Goal: Task Accomplishment & Management: Manage account settings

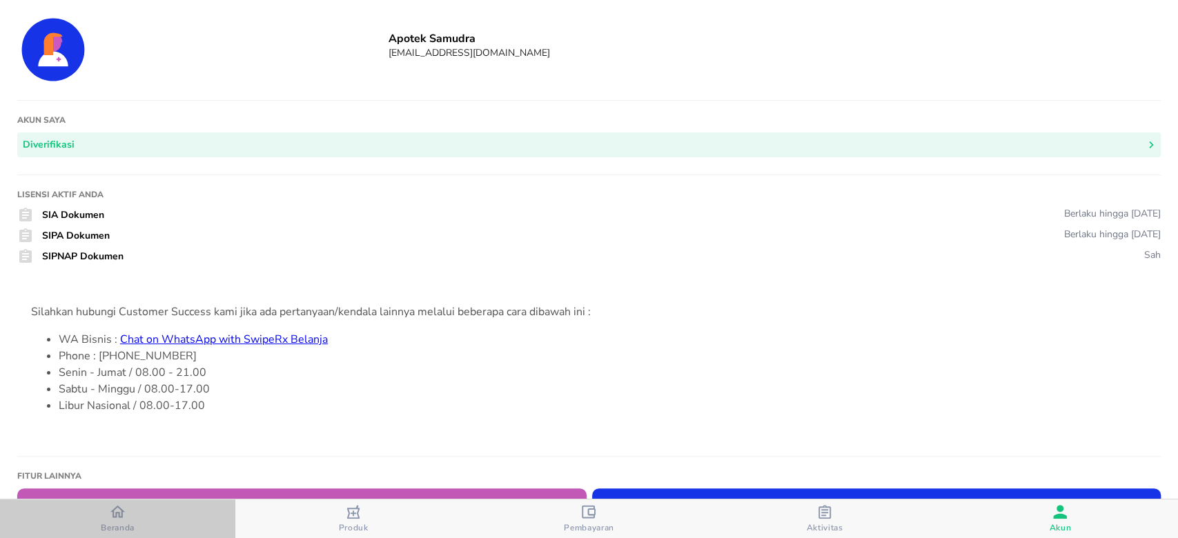
click at [92, 521] on span "Beranda" at bounding box center [117, 519] width 227 height 29
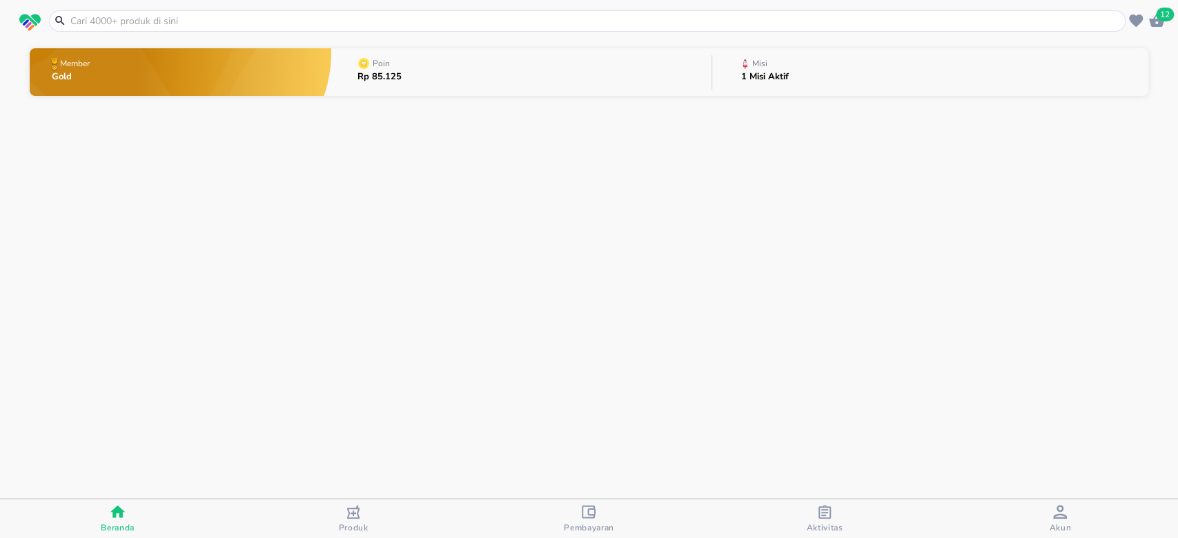
click at [763, 85] on div "1 Misi Aktif" at bounding box center [765, 80] width 48 height 17
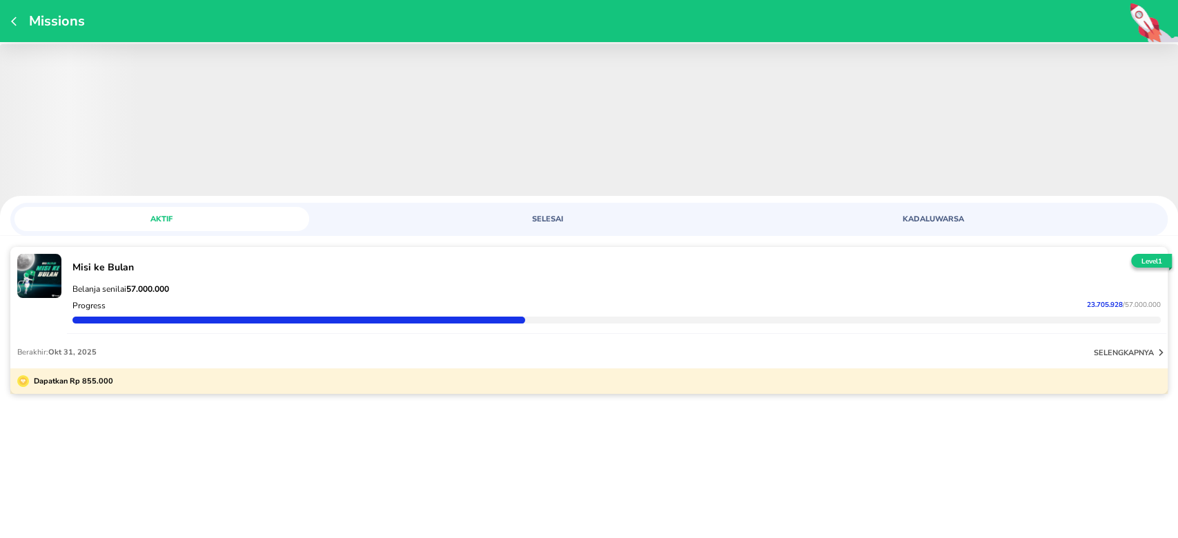
click at [1011, 322] on div at bounding box center [616, 320] width 1089 height 7
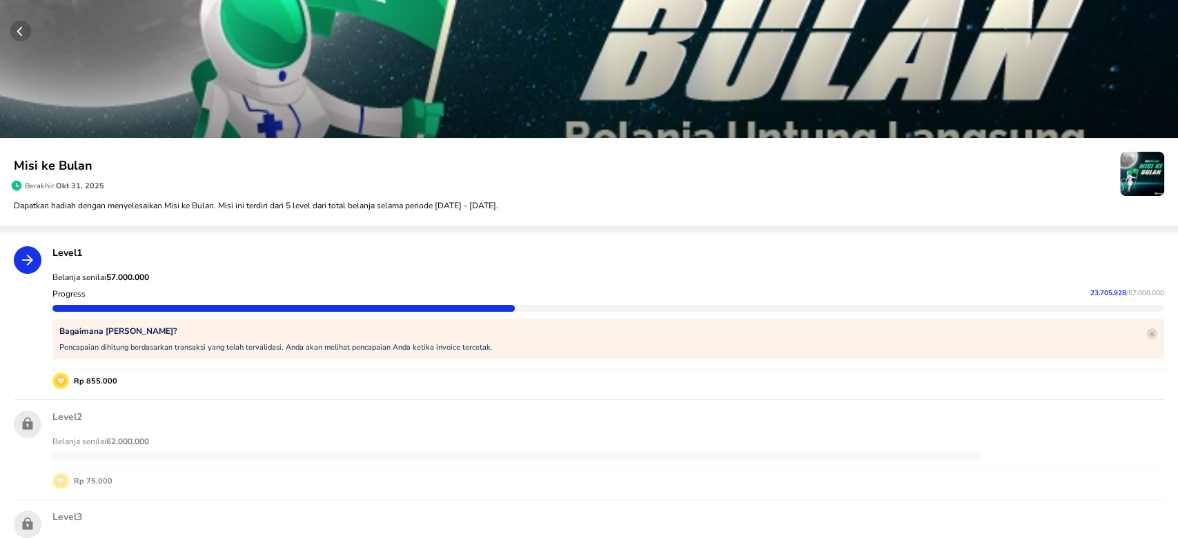
click at [132, 281] on strong "57.000.000" at bounding box center [127, 277] width 43 height 11
copy strong "57.000.000"
click at [1097, 291] on span "23.705.928" at bounding box center [1109, 294] width 36 height 10
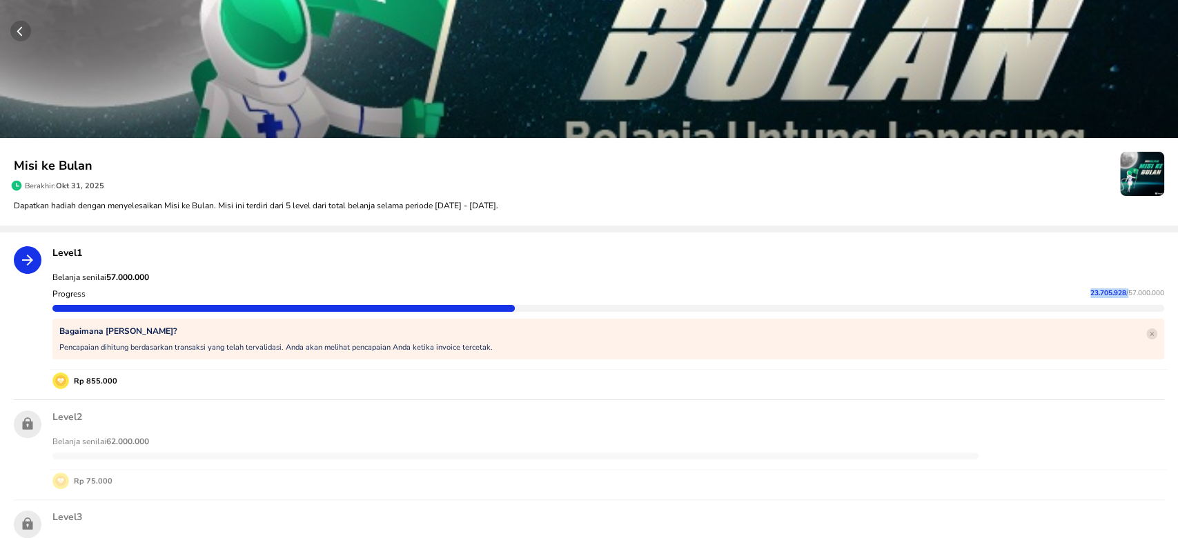
copy p "23.705.928"
